Goal: Transaction & Acquisition: Purchase product/service

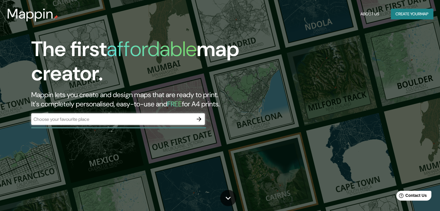
click at [149, 123] on div "​" at bounding box center [118, 120] width 174 height 12
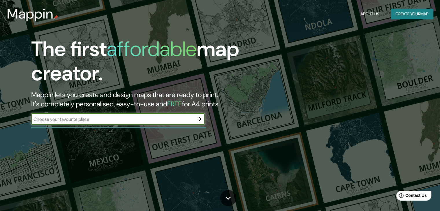
paste input "QRO 420, [GEOGRAPHIC_DATA], [GEOGRAPHIC_DATA]."
type input "QRO 420, [GEOGRAPHIC_DATA], [GEOGRAPHIC_DATA]."
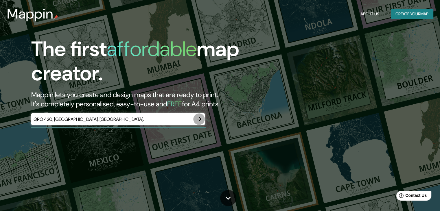
click at [202, 119] on icon "button" at bounding box center [199, 119] width 7 height 7
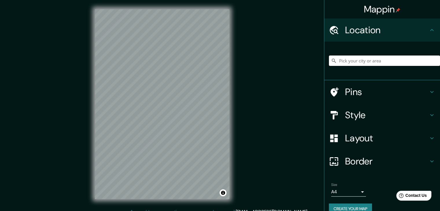
click at [365, 61] on input "Pick your city or area" at bounding box center [384, 61] width 111 height 10
paste input "QRO 420, [GEOGRAPHIC_DATA], [GEOGRAPHIC_DATA]."
drag, startPoint x: 425, startPoint y: 59, endPoint x: 313, endPoint y: 66, distance: 112.5
click at [314, 66] on div "Mappin Location [GEOGRAPHIC_DATA][PERSON_NAME], [GEOGRAPHIC_DATA], [GEOGRAPHIC_…" at bounding box center [220, 109] width 440 height 218
click at [235, 51] on div "© Mapbox © OpenStreetMap Improve this map" at bounding box center [162, 104] width 153 height 209
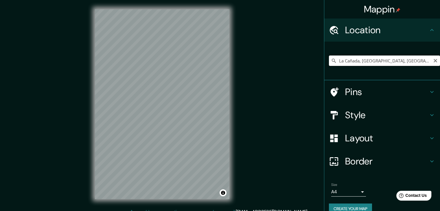
click at [389, 58] on input "La Cañada, [GEOGRAPHIC_DATA], [GEOGRAPHIC_DATA]" at bounding box center [384, 61] width 111 height 10
drag, startPoint x: 404, startPoint y: 63, endPoint x: 309, endPoint y: 62, distance: 95.0
click at [309, 62] on div "Mappin Location [GEOGRAPHIC_DATA], [GEOGRAPHIC_DATA], [GEOGRAPHIC_DATA] Pins St…" at bounding box center [220, 109] width 440 height 218
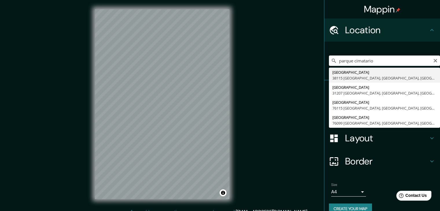
drag, startPoint x: 388, startPoint y: 61, endPoint x: 350, endPoint y: 63, distance: 37.7
click at [350, 63] on input "parque cimatario" at bounding box center [384, 61] width 111 height 10
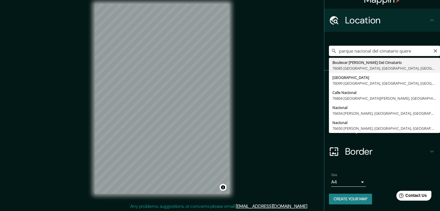
scroll to position [7, 0]
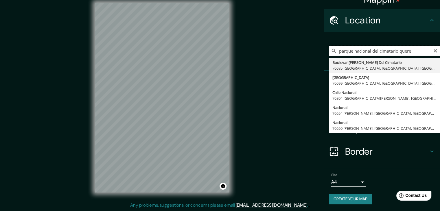
click at [434, 53] on input "parque nacional del cimatario quere" at bounding box center [384, 51] width 111 height 10
type input "parque nacional del cimatario quere"
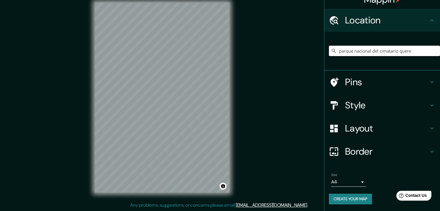
drag, startPoint x: 233, startPoint y: 68, endPoint x: 230, endPoint y: 76, distance: 8.7
click at [233, 73] on div "© Mapbox © OpenStreetMap Improve this map" at bounding box center [162, 97] width 153 height 209
click at [243, 164] on div "Mappin Location [GEOGRAPHIC_DATA][PERSON_NAME] [GEOGRAPHIC_DATA], [GEOGRAPHIC_D…" at bounding box center [220, 102] width 440 height 218
click at [344, 203] on button "Create your map" at bounding box center [350, 199] width 43 height 11
